Goal: Information Seeking & Learning: Check status

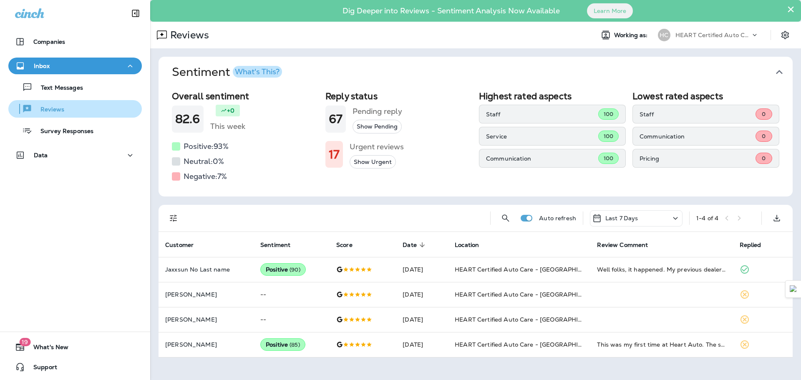
click at [59, 108] on p "Reviews" at bounding box center [48, 110] width 32 height 8
click at [70, 125] on div "Survey Responses" at bounding box center [53, 130] width 82 height 13
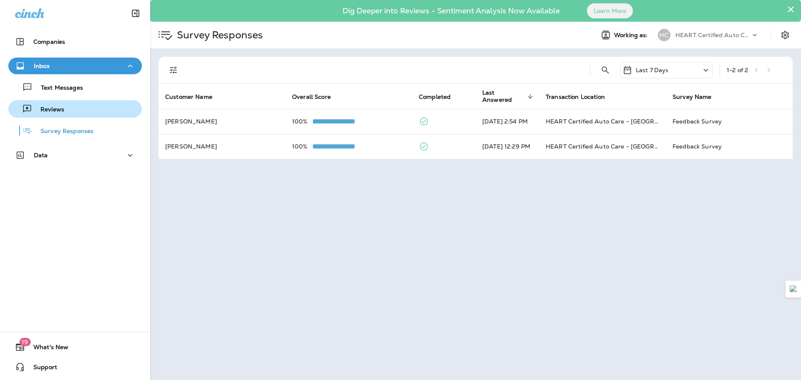
click at [68, 111] on div "Reviews" at bounding box center [75, 109] width 127 height 13
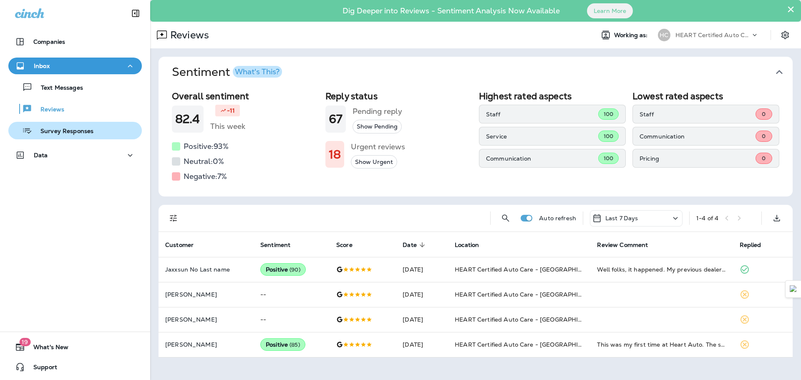
click at [73, 127] on div "Survey Responses" at bounding box center [53, 130] width 82 height 13
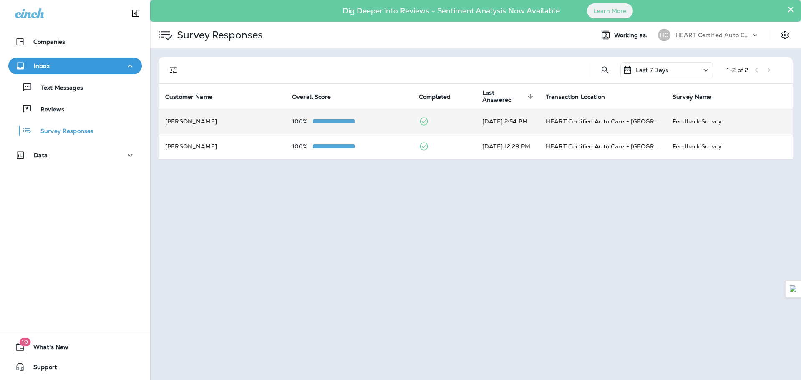
click at [197, 115] on td "[PERSON_NAME]" at bounding box center [222, 121] width 127 height 25
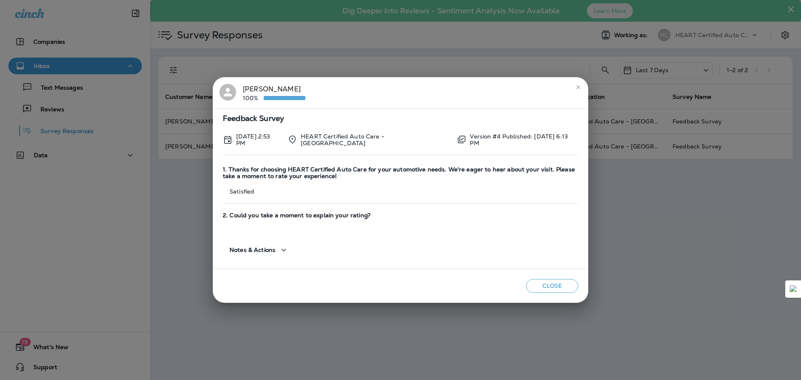
click at [577, 88] on icon "close" at bounding box center [578, 87] width 7 height 7
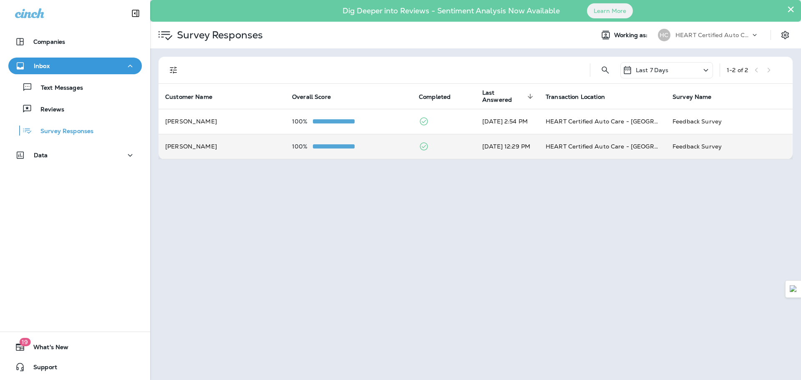
click at [235, 144] on td "[PERSON_NAME]" at bounding box center [222, 146] width 127 height 25
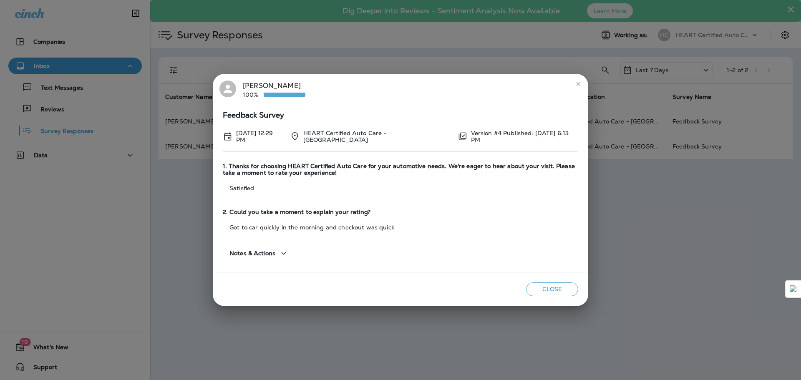
click at [579, 87] on icon "close" at bounding box center [578, 84] width 7 height 7
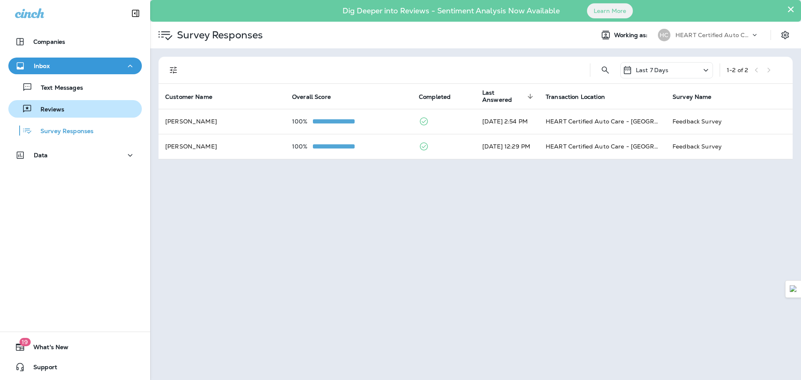
click at [73, 109] on div "Reviews" at bounding box center [75, 109] width 127 height 13
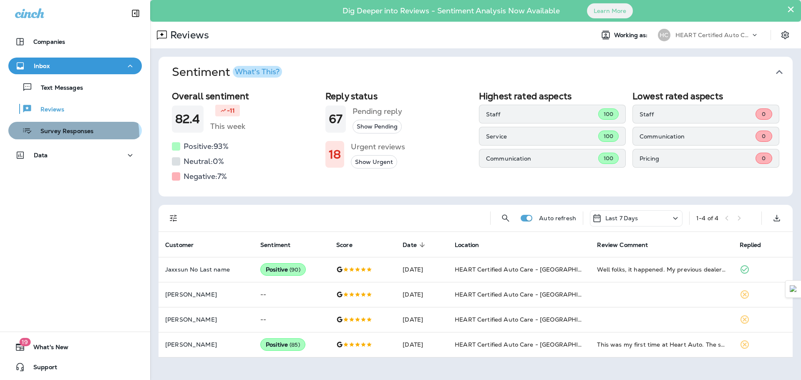
click at [56, 136] on div "Survey Responses" at bounding box center [53, 130] width 82 height 13
